Goal: Task Accomplishment & Management: Manage account settings

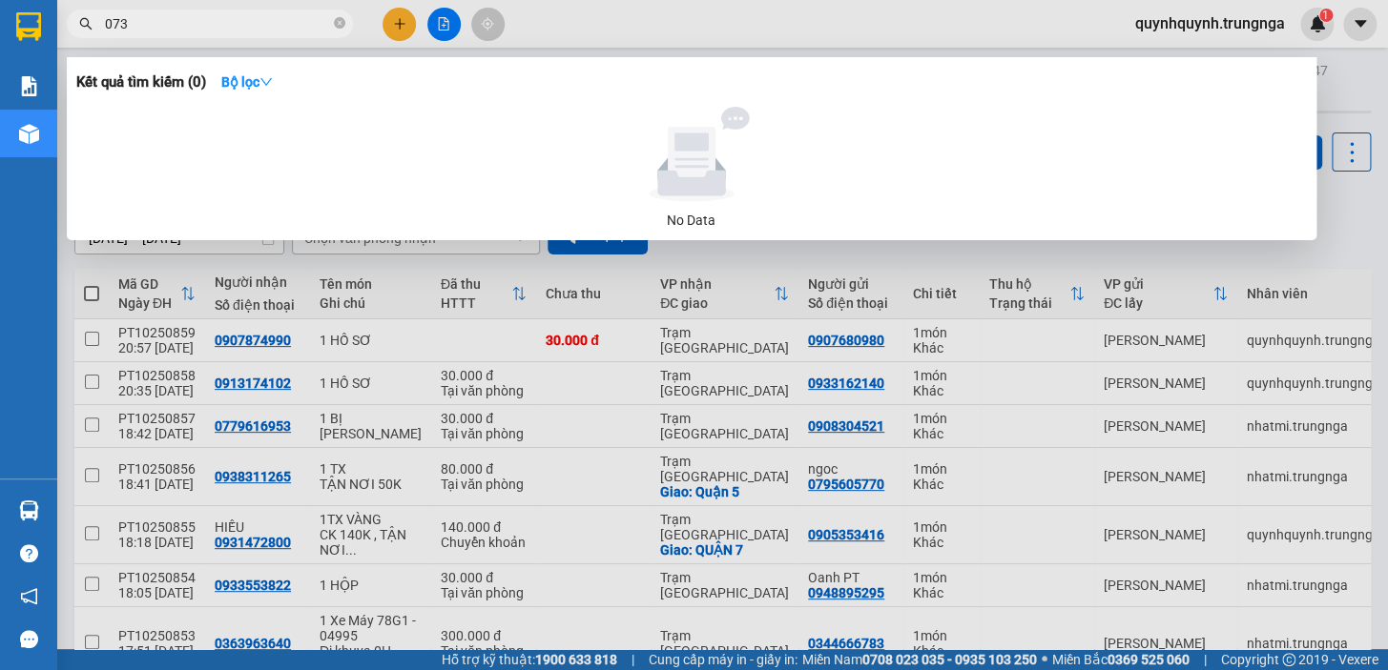
type input "0732"
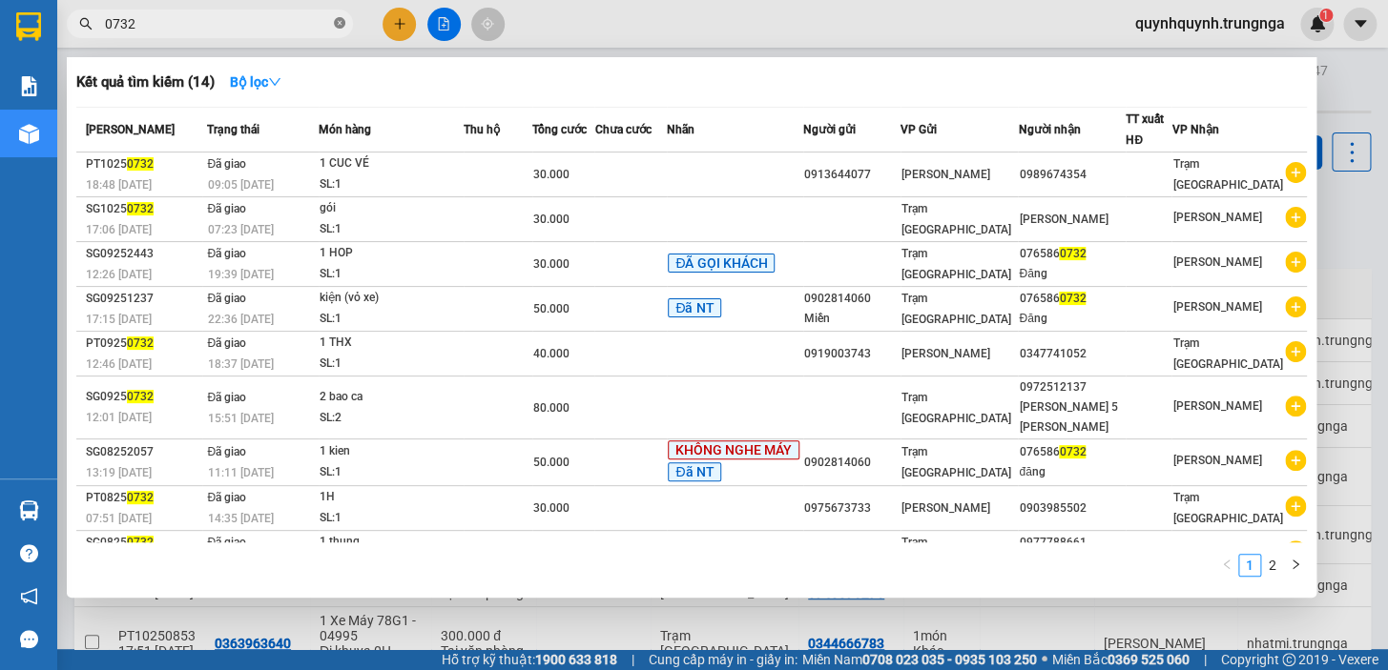
click at [338, 23] on icon "close-circle" at bounding box center [339, 22] width 11 height 11
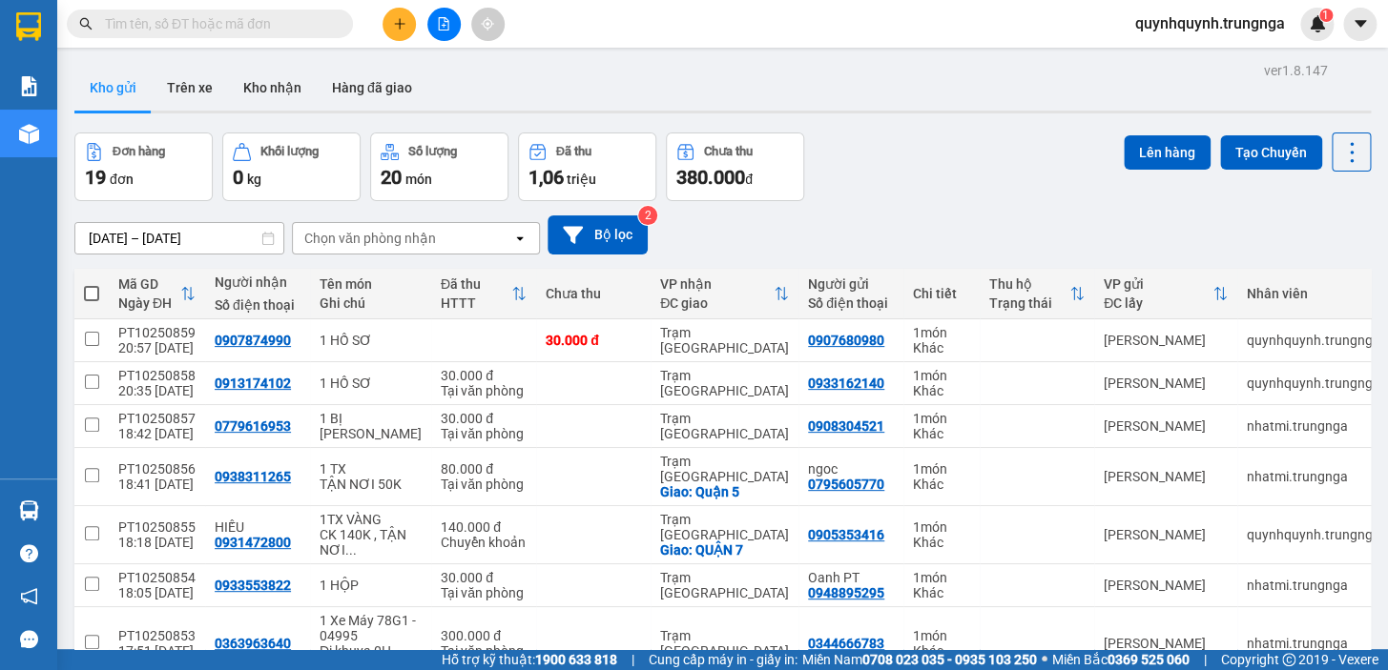
click at [249, 25] on input "text" at bounding box center [217, 23] width 225 height 21
click at [1240, 19] on span "quynhquynh.trungnga" at bounding box center [1210, 23] width 180 height 24
click at [1227, 62] on span "Đăng xuất" at bounding box center [1216, 59] width 144 height 21
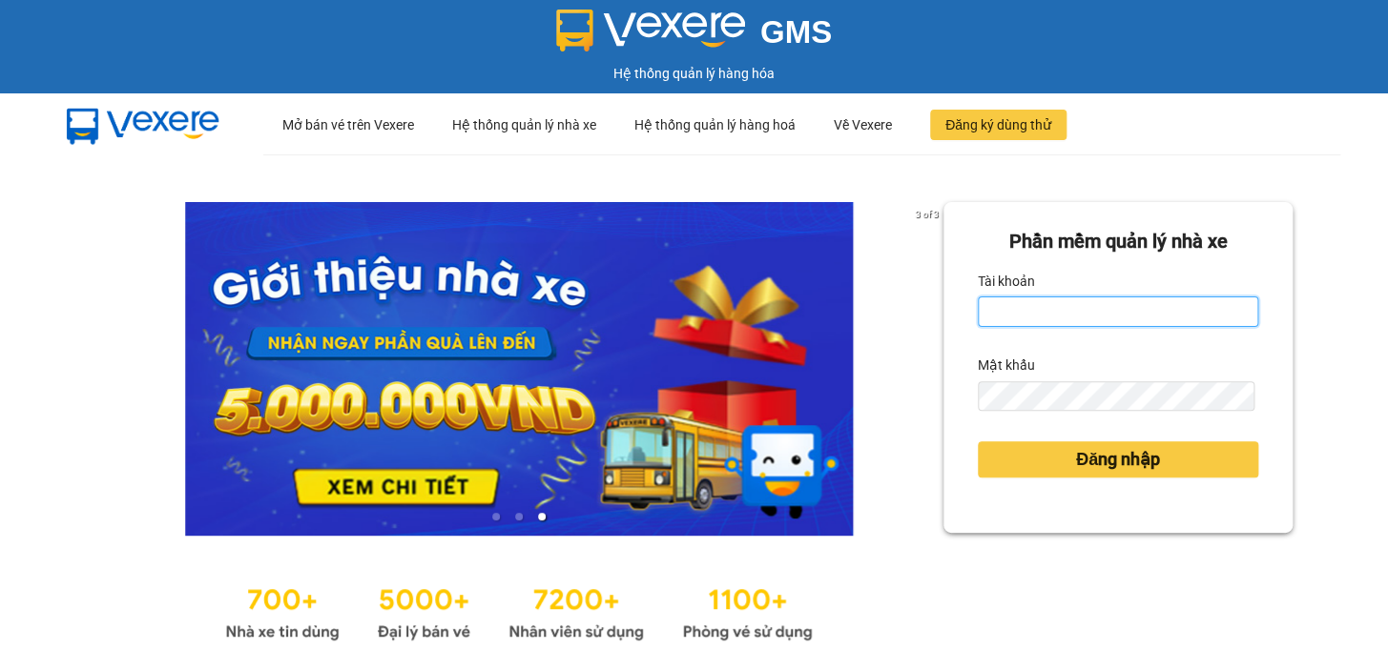
click at [1001, 302] on input "Tài khoản" at bounding box center [1118, 312] width 280 height 31
type input "thucute.trungnga"
click at [1020, 375] on label "Mật khẩu" at bounding box center [1006, 365] width 57 height 31
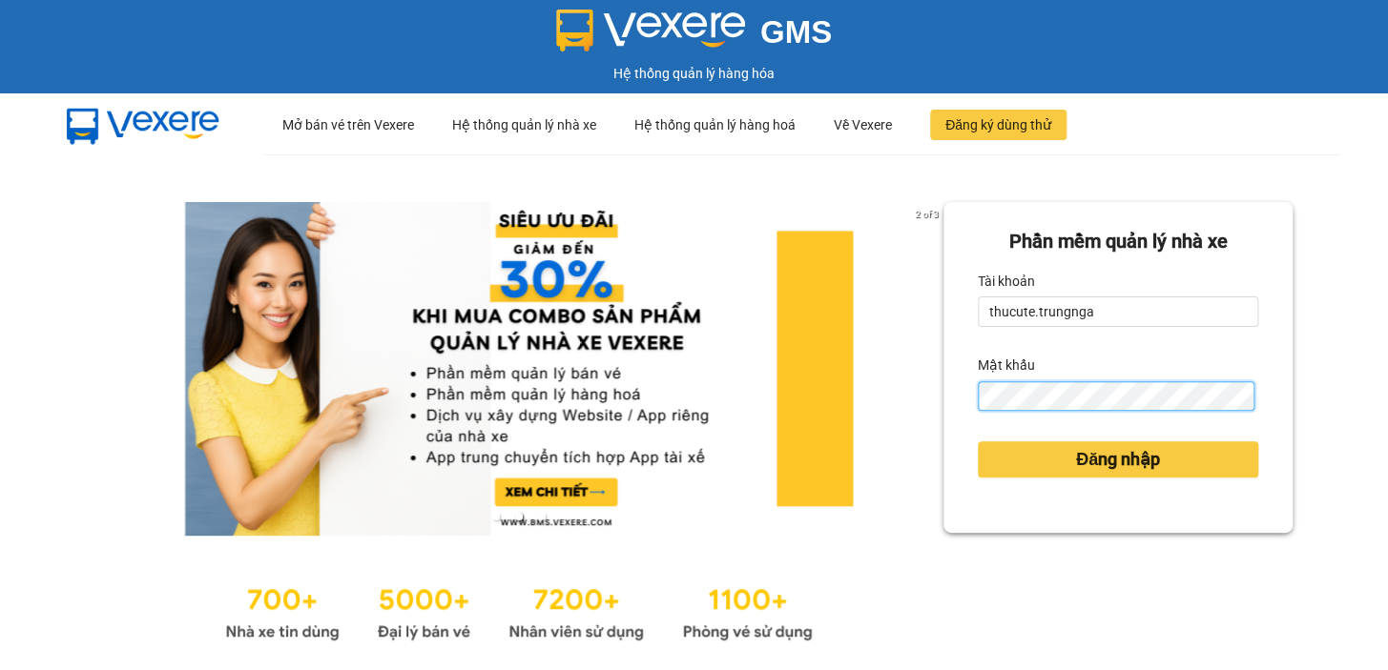
click at [978, 442] on button "Đăng nhập" at bounding box center [1118, 460] width 280 height 36
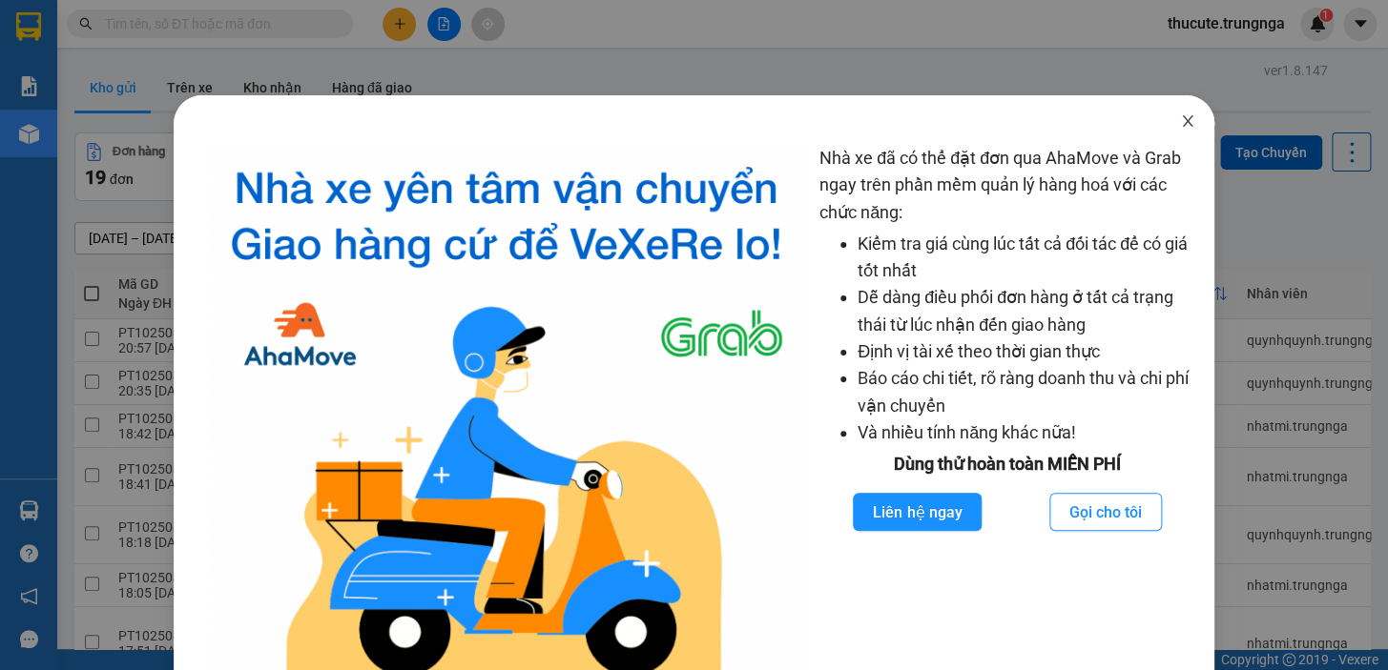
click at [1180, 120] on icon "close" at bounding box center [1187, 120] width 15 height 15
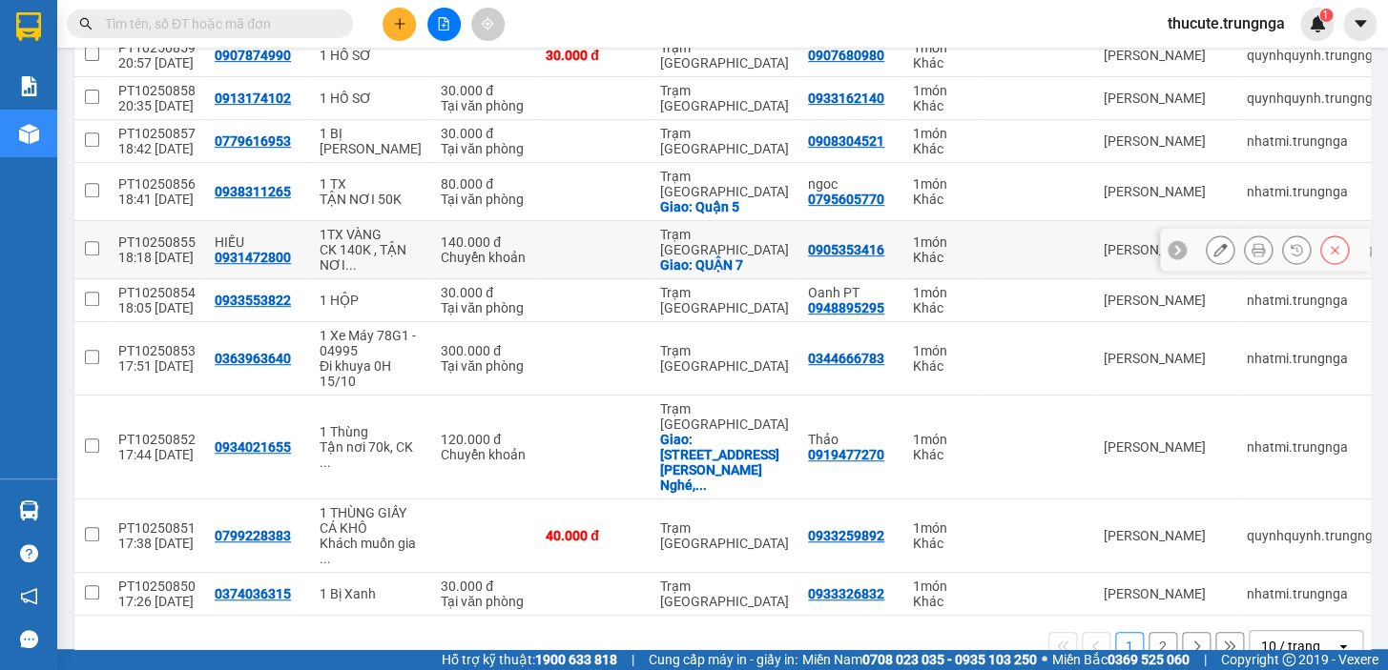
scroll to position [328, 0]
